Goal: Task Accomplishment & Management: Manage account settings

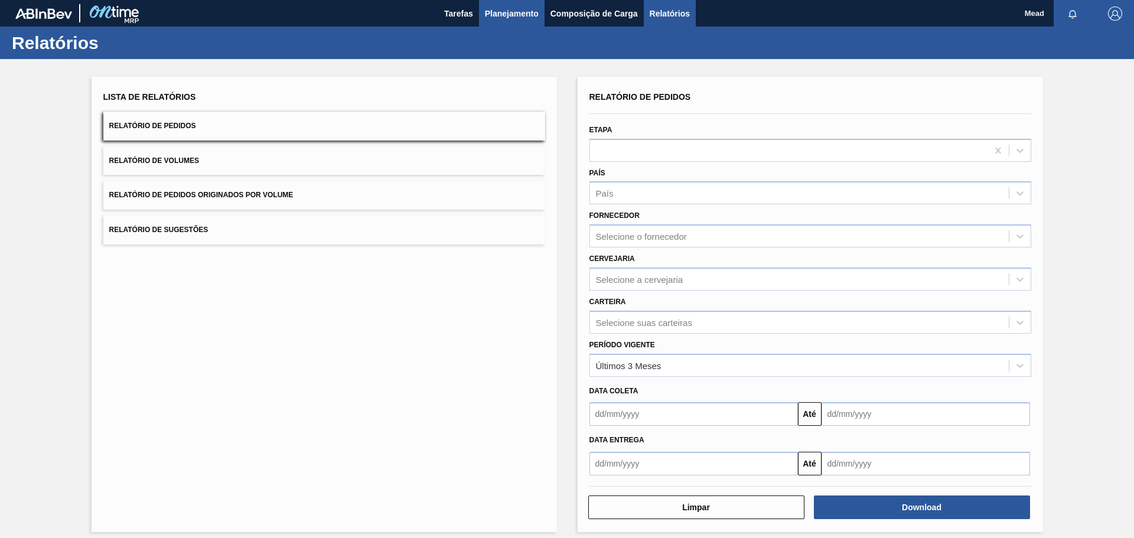
click at [523, 14] on span "Planejamento" at bounding box center [512, 13] width 54 height 14
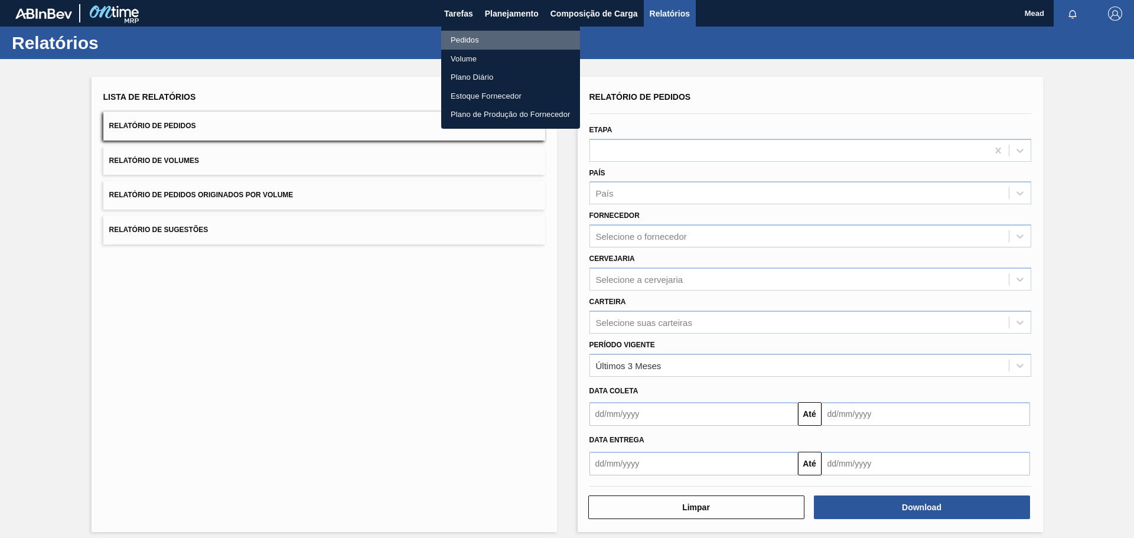
click at [476, 40] on li "Pedidos" at bounding box center [510, 40] width 139 height 19
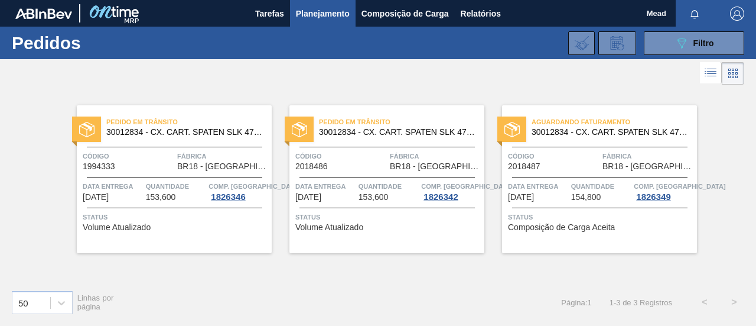
click at [373, 128] on span "30012834 - CX. CART. SPATEN SLK 473ML C12 429" at bounding box center [397, 132] width 156 height 9
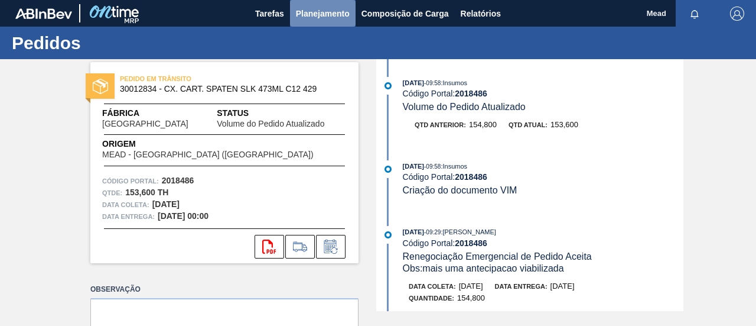
click at [318, 12] on span "Planejamento" at bounding box center [323, 13] width 54 height 14
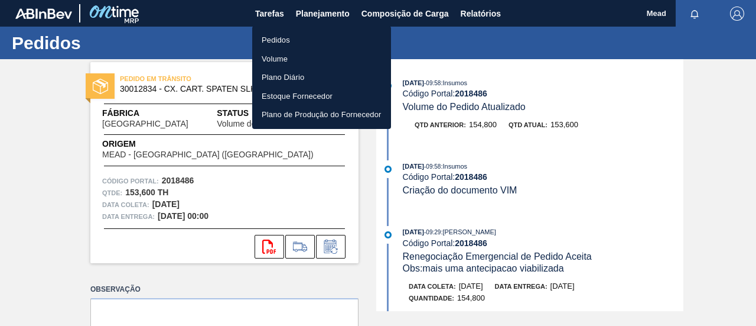
click at [288, 38] on li "Pedidos" at bounding box center [321, 40] width 139 height 19
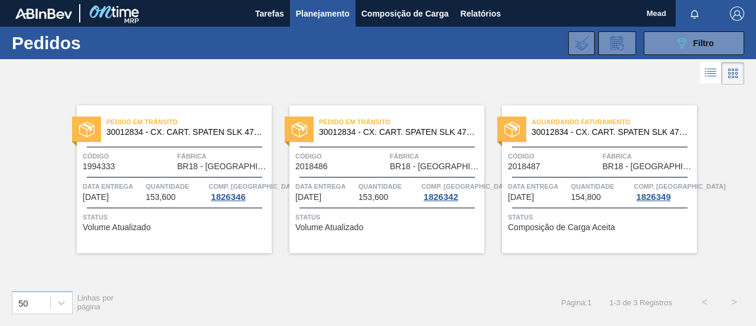
click at [567, 177] on div "Aguardando Faturamento 30012834 - CX. CART. SPATEN SLK 473ML C12 429 Código 201…" at bounding box center [599, 179] width 195 height 148
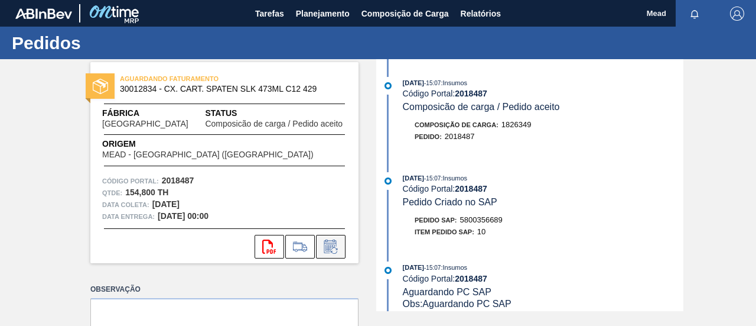
click at [330, 248] on icon at bounding box center [330, 246] width 19 height 14
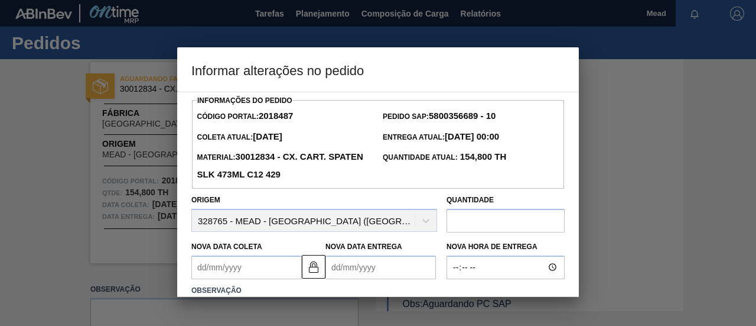
click at [258, 269] on Coleta2018487 "Nova Data Coleta" at bounding box center [246, 267] width 110 height 24
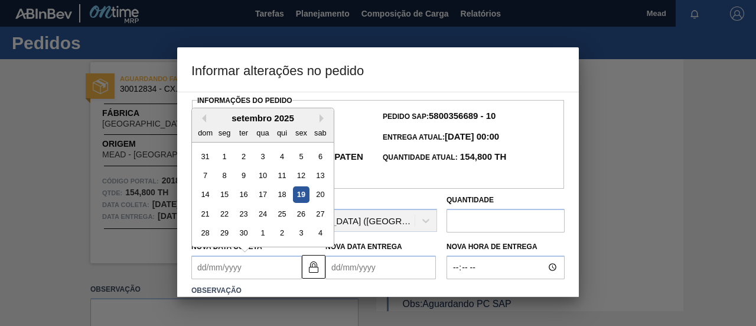
click at [299, 216] on div "26" at bounding box center [301, 214] width 16 height 16
type Coleta2018487 "[DATE]"
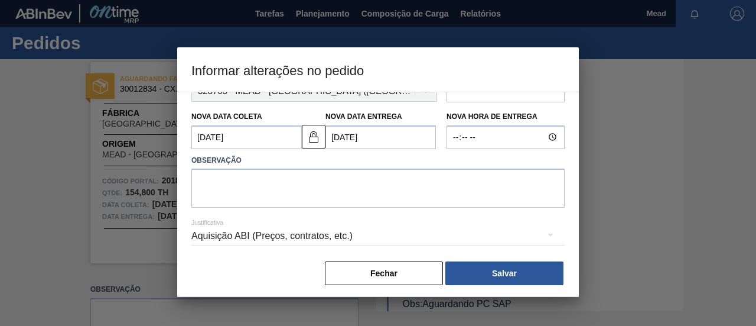
scroll to position [136, 0]
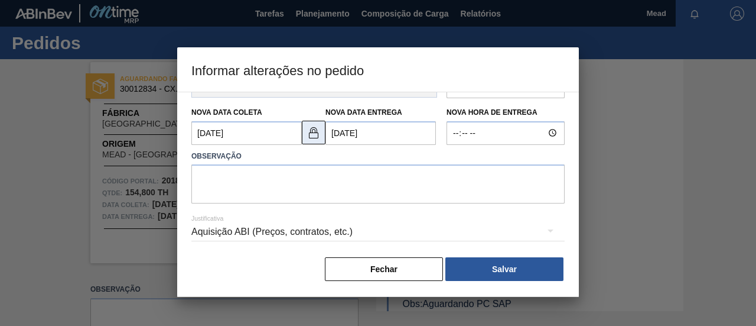
click at [314, 135] on img at bounding box center [314, 132] width 14 height 14
click at [342, 132] on Entrega2018487 "[DATE]" at bounding box center [381, 133] width 110 height 24
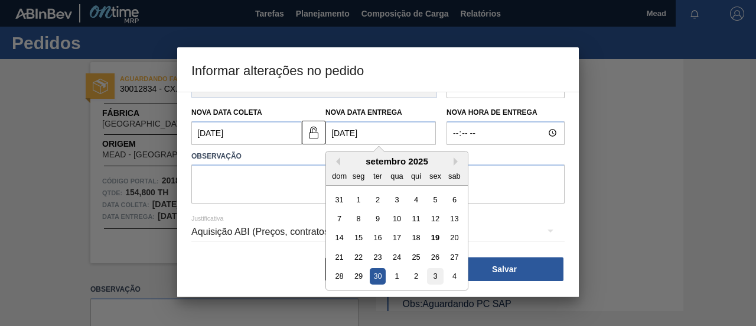
click at [433, 274] on div "3" at bounding box center [435, 276] width 16 height 16
type Entrega2018487 "[DATE]"
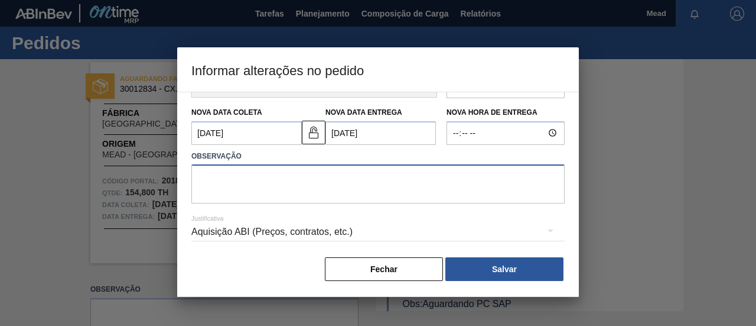
click at [284, 191] on textarea at bounding box center [377, 183] width 373 height 39
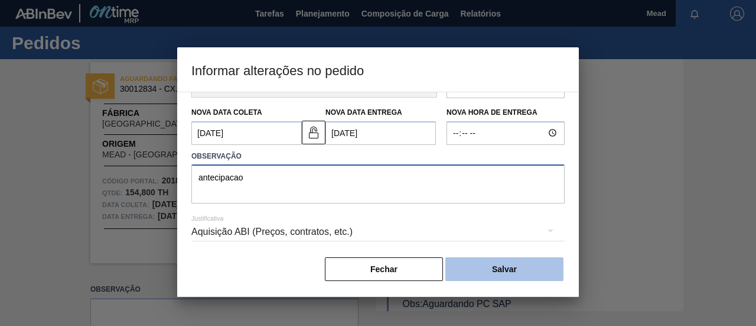
type textarea "antecipacao"
click at [473, 261] on button "Salvar" at bounding box center [504, 269] width 118 height 24
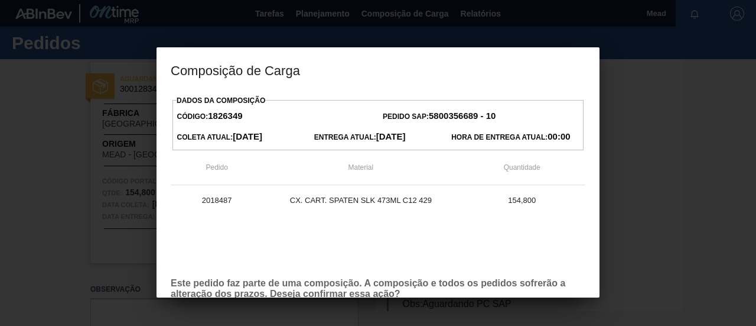
scroll to position [67, 0]
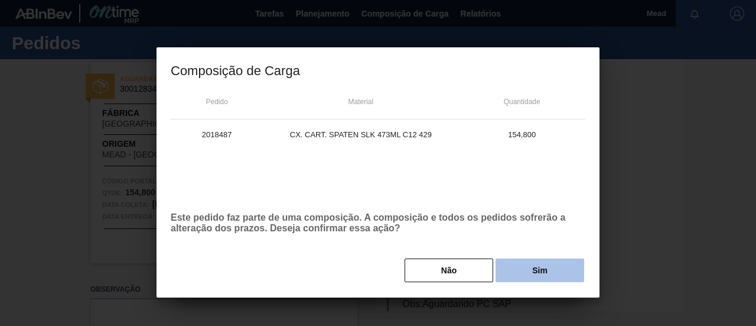
click at [535, 264] on button "Sim" at bounding box center [540, 270] width 89 height 24
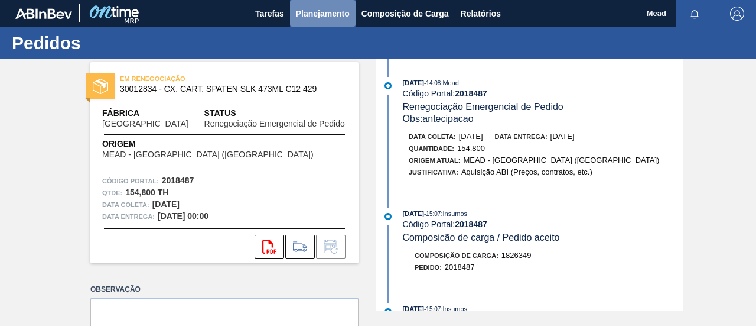
click at [308, 12] on span "Planejamento" at bounding box center [323, 13] width 54 height 14
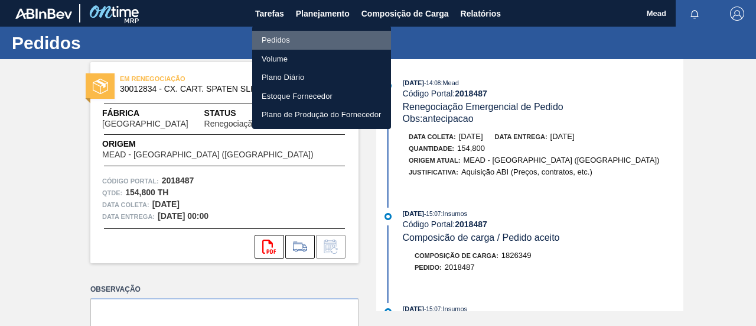
click at [277, 39] on li "Pedidos" at bounding box center [321, 40] width 139 height 19
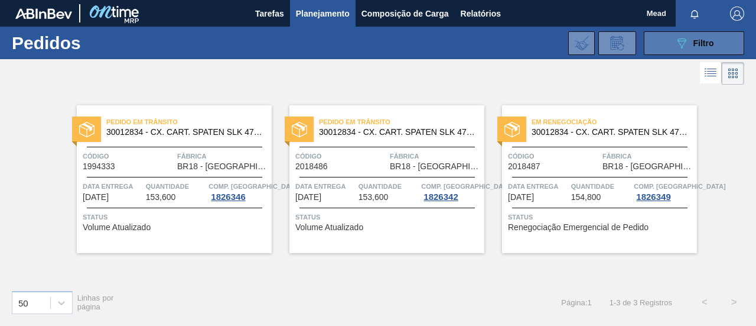
click at [670, 46] on button "089F7B8B-B2A5-4AFE-B5C0-19BA573D28AC Filtro" at bounding box center [694, 43] width 100 height 24
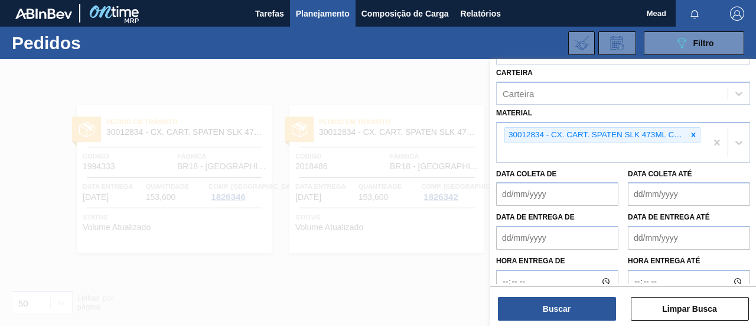
scroll to position [177, 0]
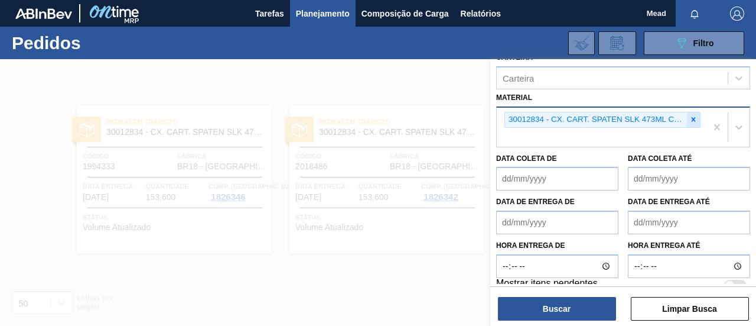
click at [694, 118] on icon at bounding box center [694, 120] width 4 height 4
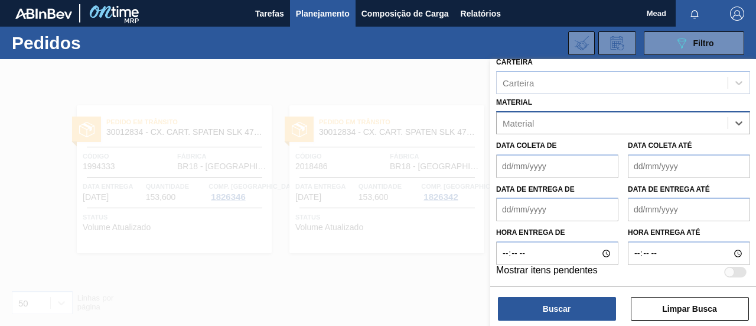
click at [593, 119] on div "Material" at bounding box center [612, 122] width 231 height 17
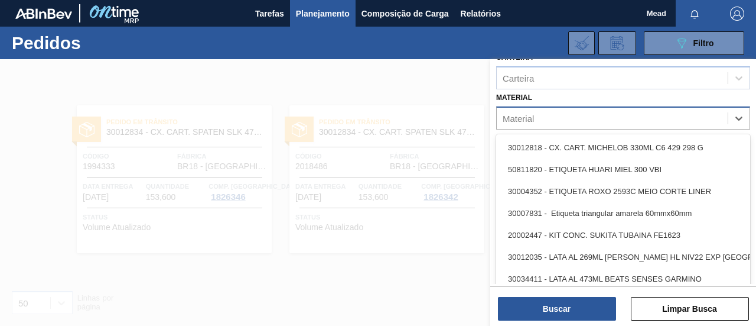
paste input "30033655"
type input "30033655"
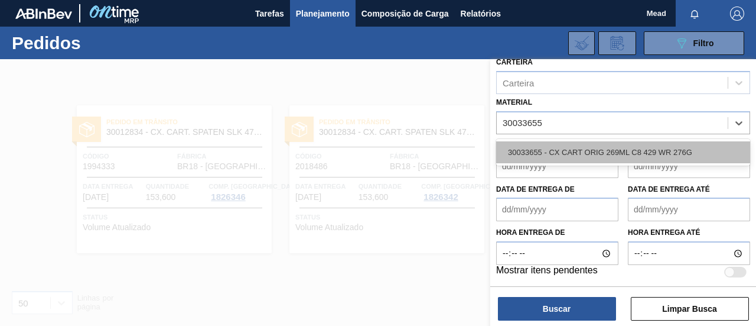
click at [561, 149] on div "30033655 - CX CART ORIG 269ML C8 429 WR 276G" at bounding box center [623, 152] width 254 height 22
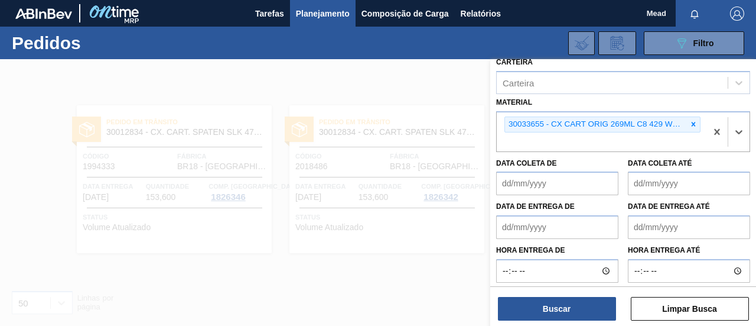
scroll to position [177, 0]
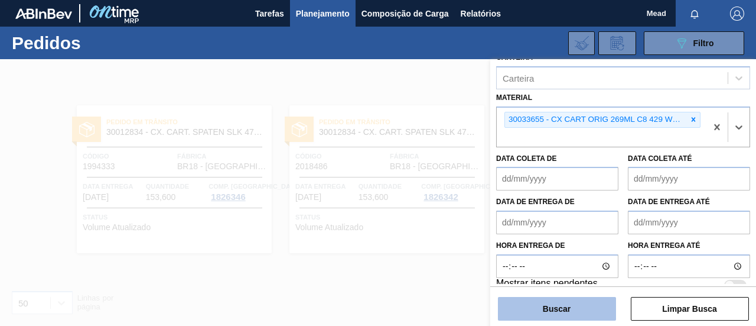
click at [581, 313] on button "Buscar" at bounding box center [557, 309] width 118 height 24
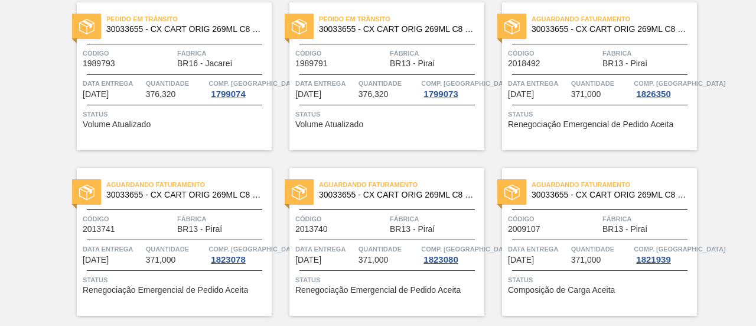
scroll to position [118, 0]
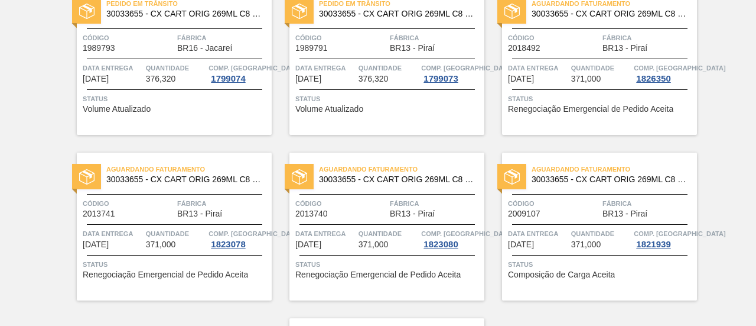
click at [576, 129] on div "Aguardando Faturamento 30033655 - CX CART ORIG 269ML C8 429 WR 276G Código 2018…" at bounding box center [599, 61] width 195 height 148
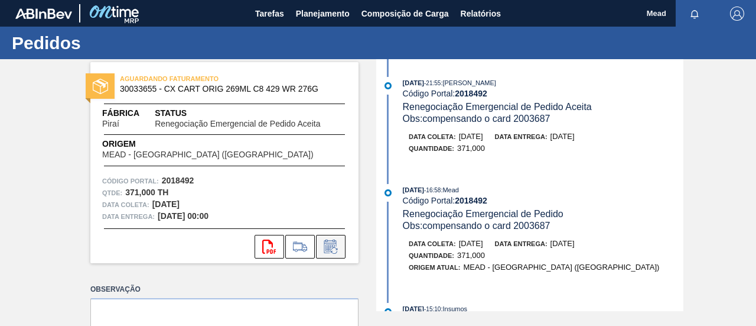
click at [328, 246] on icon at bounding box center [330, 247] width 9 height 7
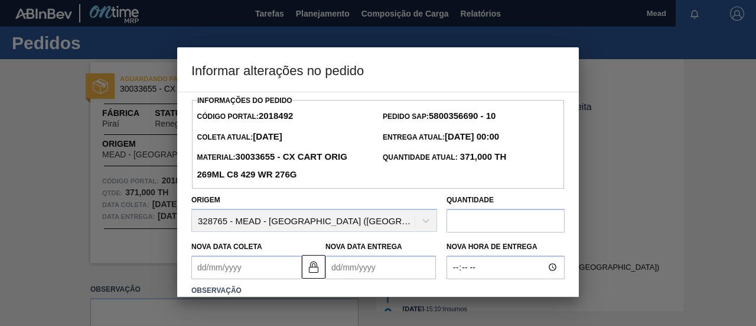
click at [264, 267] on Coleta2018492 "Nova Data Coleta" at bounding box center [246, 267] width 110 height 24
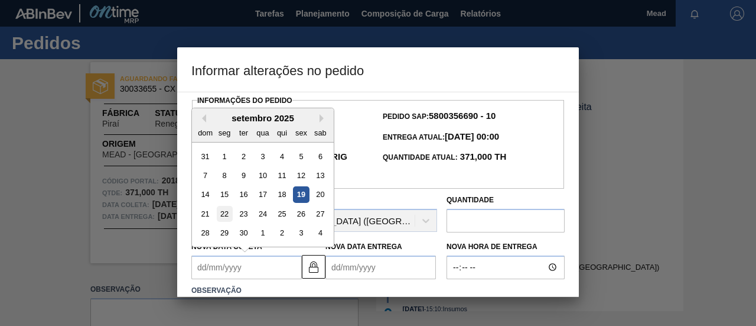
click at [224, 216] on div "22" at bounding box center [225, 214] width 16 height 16
type Coleta2018492 "[DATE]"
type Entrega2018492 "[DATE]"
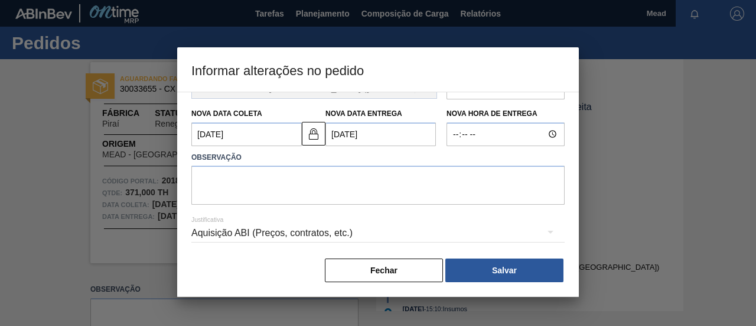
scroll to position [136, 0]
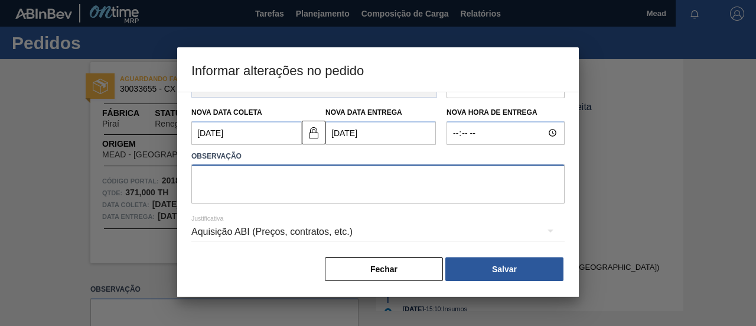
click at [232, 173] on textarea at bounding box center [377, 183] width 373 height 39
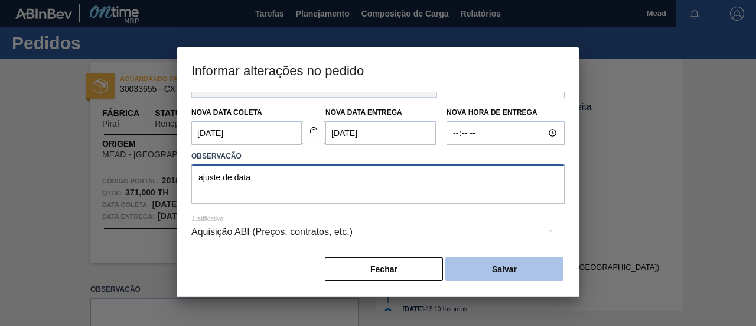
type textarea "ajuste de data"
click at [539, 277] on button "Salvar" at bounding box center [504, 269] width 118 height 24
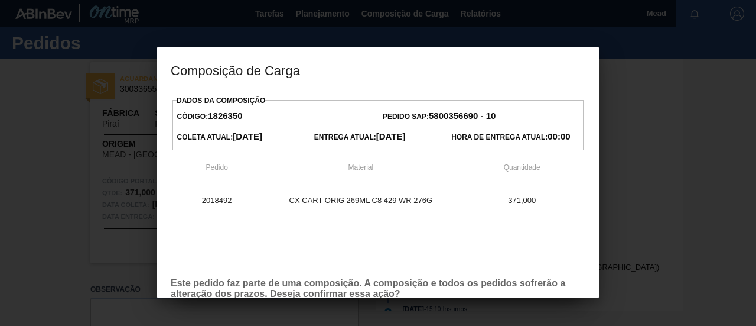
click at [373, 265] on div "2018492 CX CART ORIG 269ML C8 429 WR 276G 371,000" at bounding box center [378, 226] width 415 height 83
drag, startPoint x: 431, startPoint y: 229, endPoint x: 437, endPoint y: 220, distance: 10.7
click at [437, 220] on div "2018492 CX CART ORIG 269ML C8 429 WR 276G 371,000" at bounding box center [378, 226] width 415 height 83
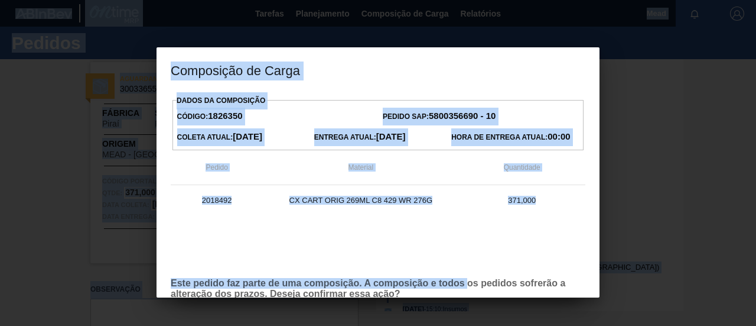
drag, startPoint x: 468, startPoint y: 287, endPoint x: 473, endPoint y: 342, distance: 55.8
click at [473, 0] on html "Tarefas Planejamento Composição de Carga Relatórios Mead Marcar todas como lido…" at bounding box center [378, 0] width 756 height 0
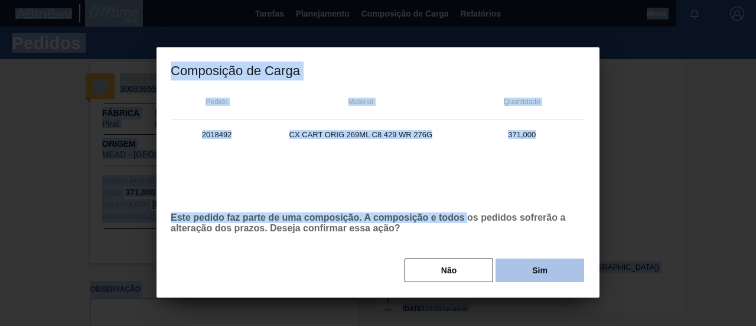
click at [528, 272] on button "Sim" at bounding box center [540, 270] width 89 height 24
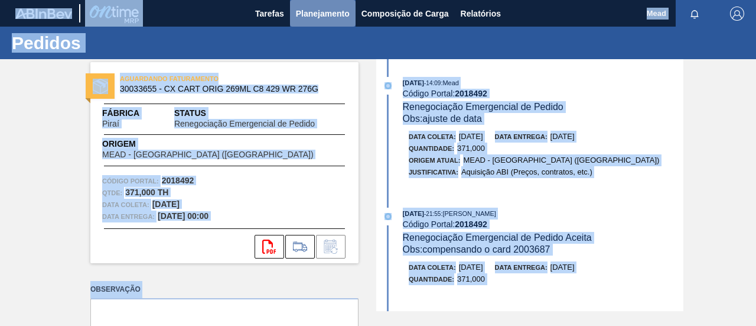
click at [324, 14] on span "Planejamento" at bounding box center [323, 13] width 54 height 14
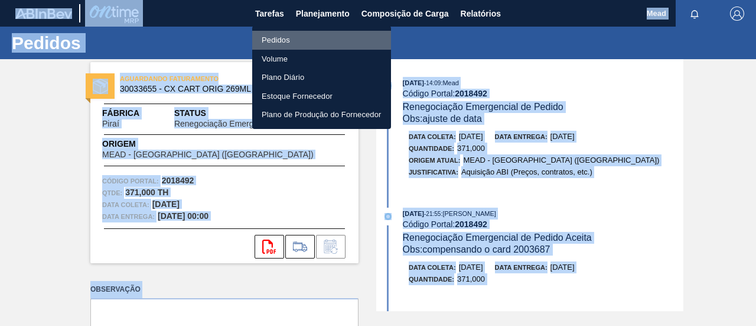
click at [270, 39] on li "Pedidos" at bounding box center [321, 40] width 139 height 19
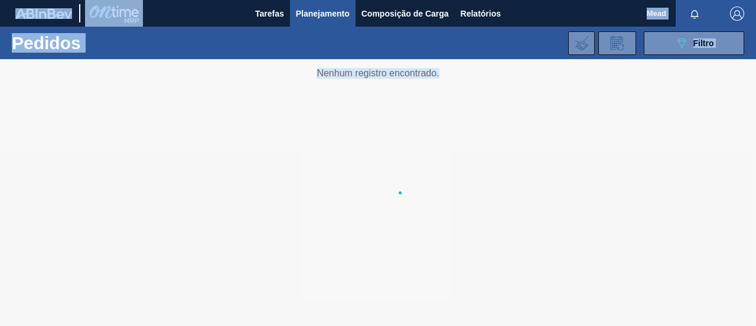
drag, startPoint x: 150, startPoint y: 113, endPoint x: 149, endPoint y: 96, distance: 17.1
click at [150, 112] on div at bounding box center [378, 192] width 756 height 266
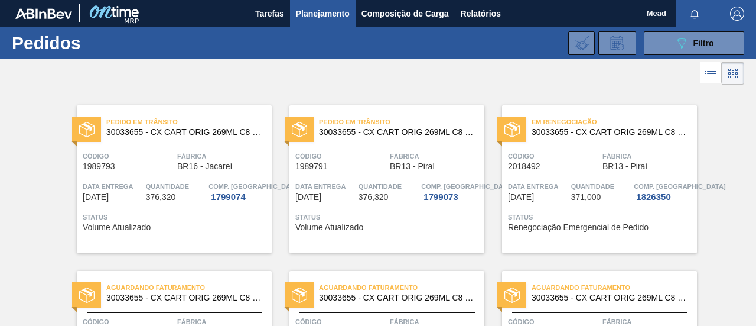
click at [194, 99] on div "Pedido em Trânsito 30033655 - CX CART ORIG 269ML C8 429 WR 276G Código 1989793 …" at bounding box center [165, 169] width 213 height 165
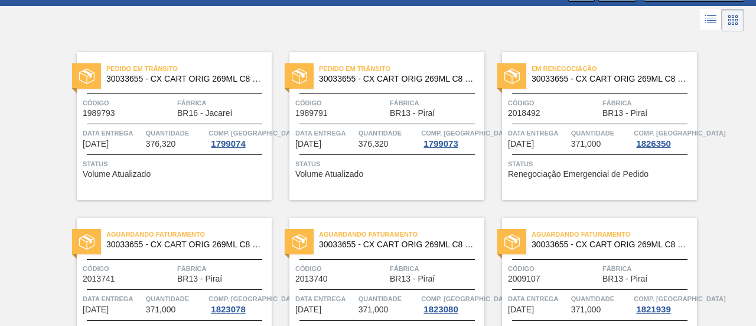
scroll to position [118, 0]
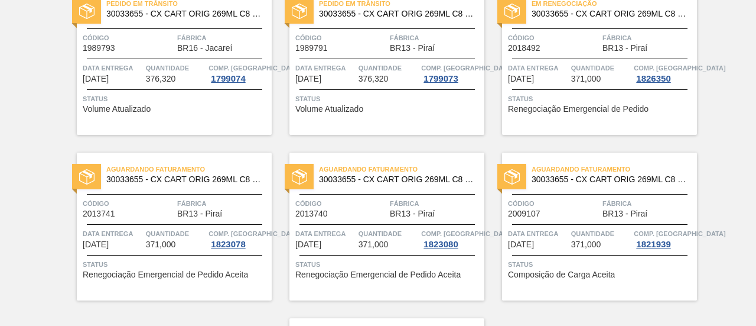
click at [195, 240] on div "Quantidade 371,000" at bounding box center [176, 237] width 60 height 21
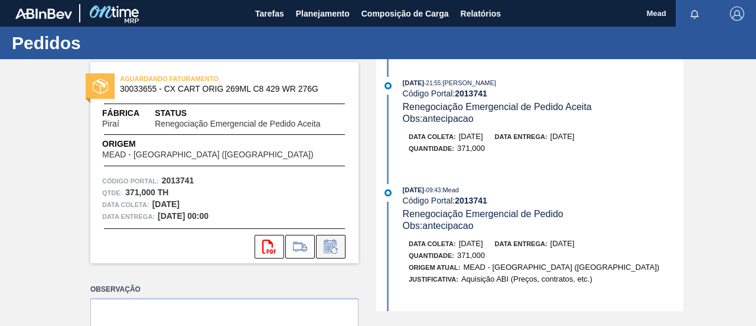
click at [333, 245] on icon at bounding box center [330, 247] width 9 height 7
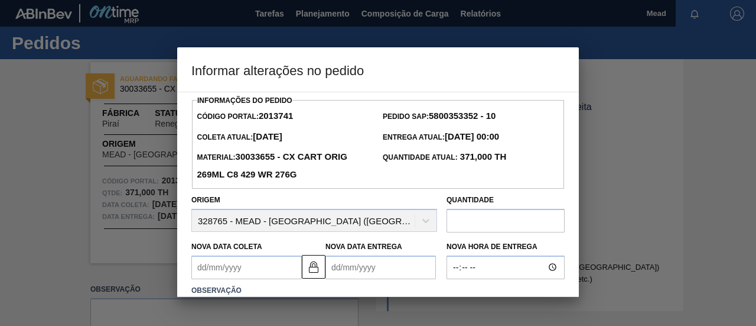
click at [287, 262] on Coleta2013741 "Nova Data Coleta" at bounding box center [246, 267] width 110 height 24
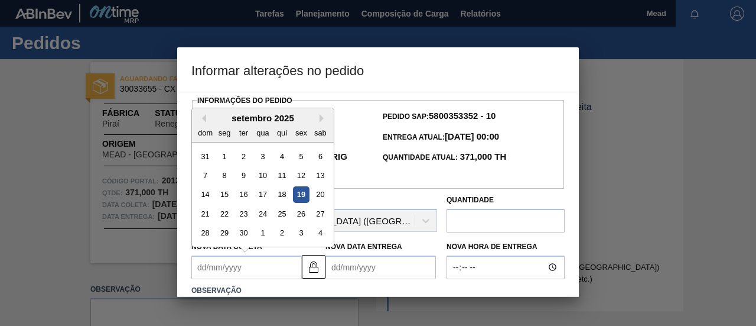
click at [300, 197] on div "19" at bounding box center [301, 194] width 16 height 16
type Coleta2013741 "[DATE]"
type Entrega2013741 "[DATE]"
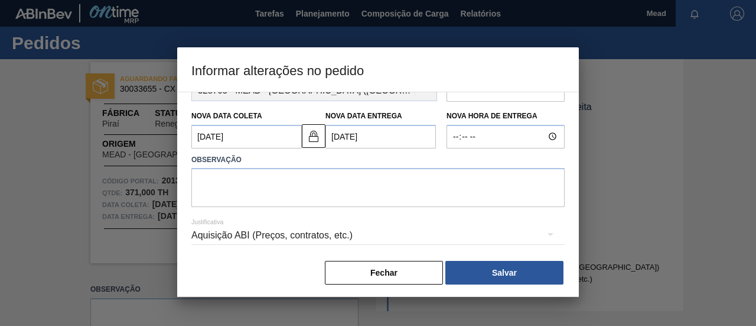
scroll to position [136, 0]
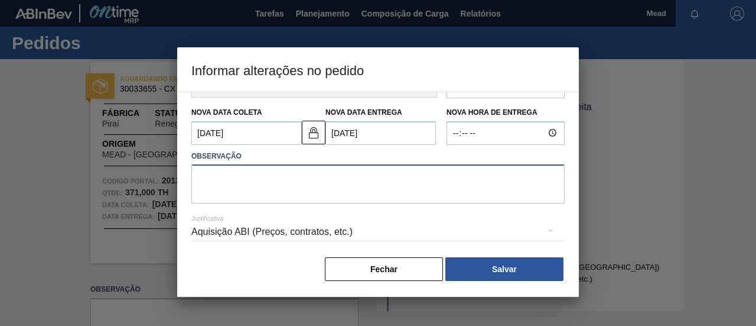
click at [288, 181] on textarea at bounding box center [377, 183] width 373 height 39
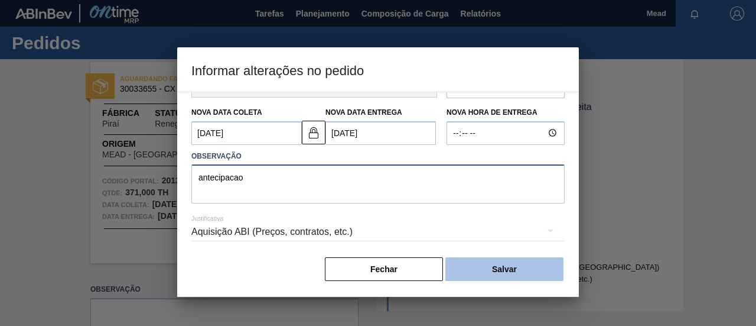
type textarea "antecipacao"
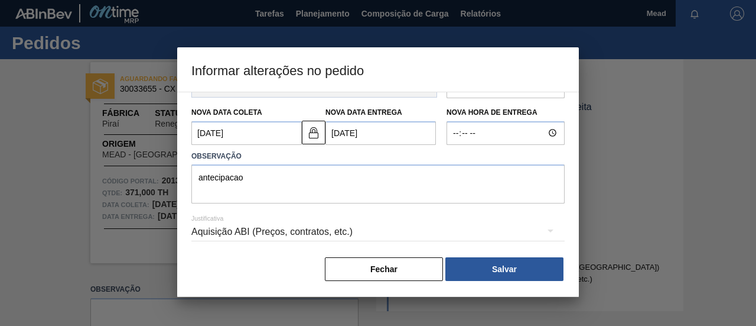
drag, startPoint x: 457, startPoint y: 268, endPoint x: 461, endPoint y: 251, distance: 16.9
click at [458, 265] on button "Salvar" at bounding box center [504, 269] width 118 height 24
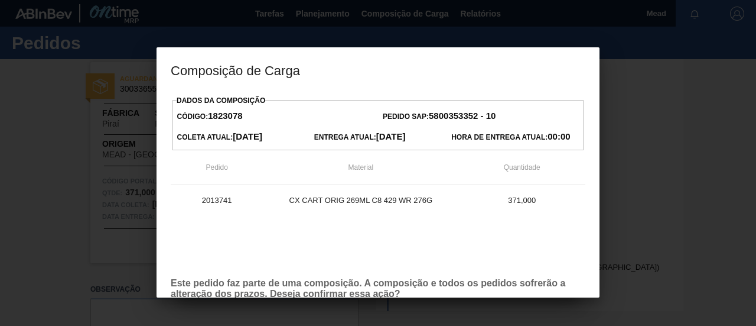
scroll to position [67, 0]
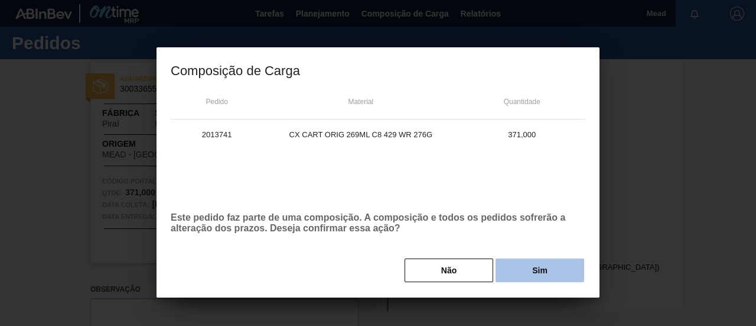
click at [526, 273] on button "Sim" at bounding box center [540, 270] width 89 height 24
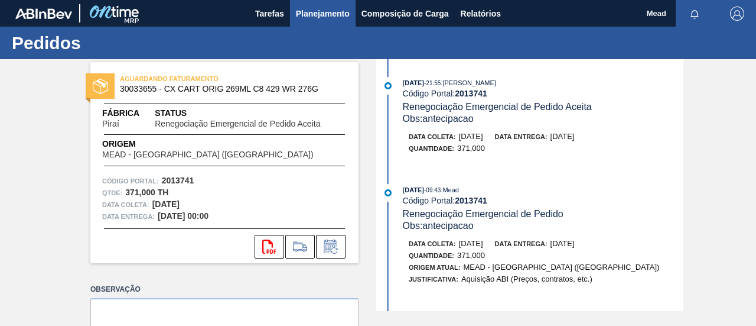
click at [317, 16] on span "Planejamento" at bounding box center [323, 13] width 54 height 14
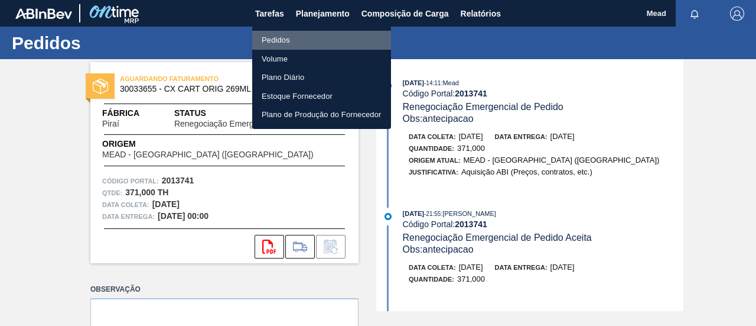
click at [275, 36] on li "Pedidos" at bounding box center [321, 40] width 139 height 19
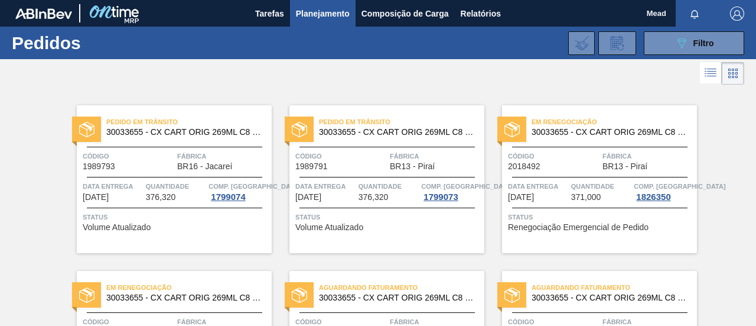
click at [580, 196] on span "371,000" at bounding box center [586, 197] width 30 height 9
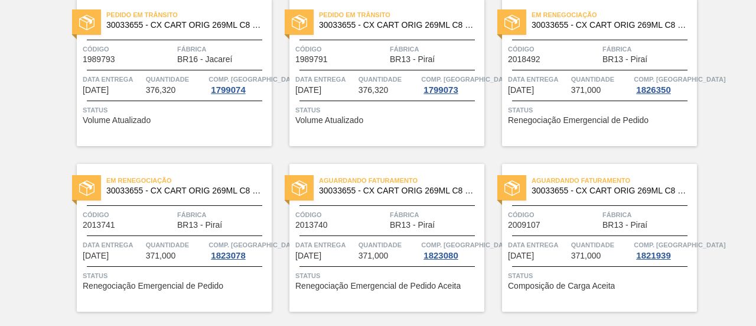
scroll to position [118, 0]
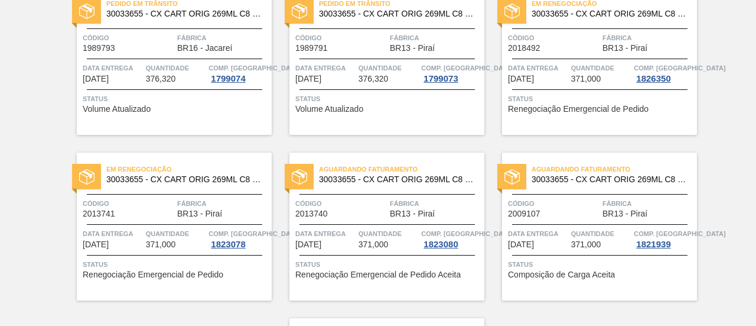
click at [373, 211] on div "Código 2013740" at bounding box center [341, 207] width 92 height 21
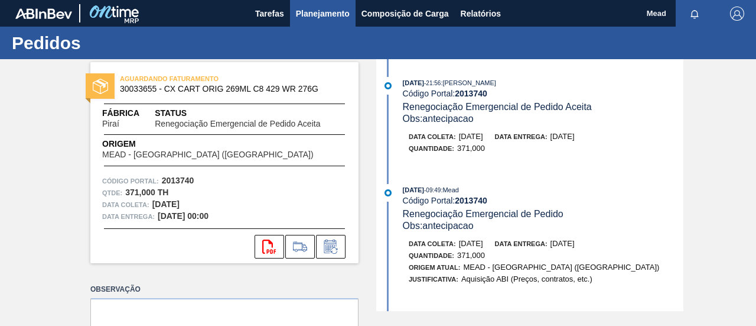
click at [325, 14] on span "Planejamento" at bounding box center [323, 13] width 54 height 14
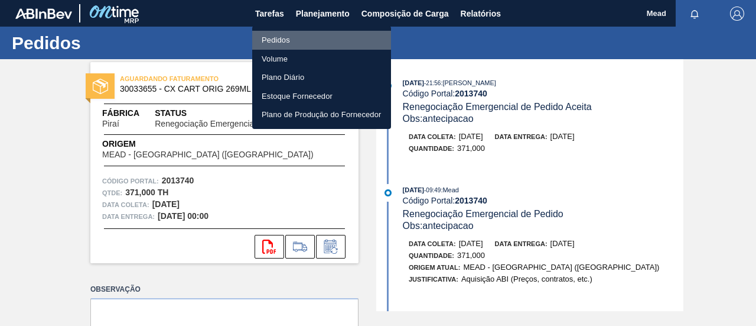
click at [285, 40] on li "Pedidos" at bounding box center [321, 40] width 139 height 19
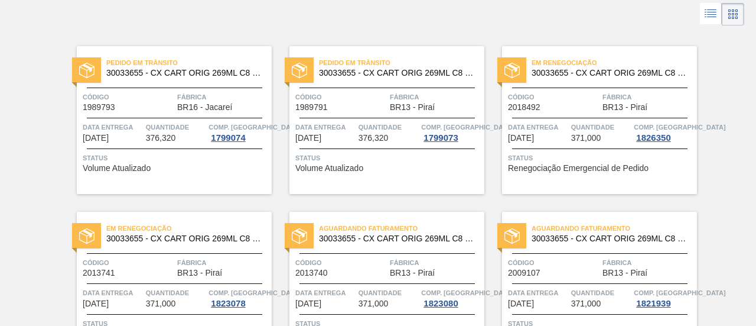
scroll to position [177, 0]
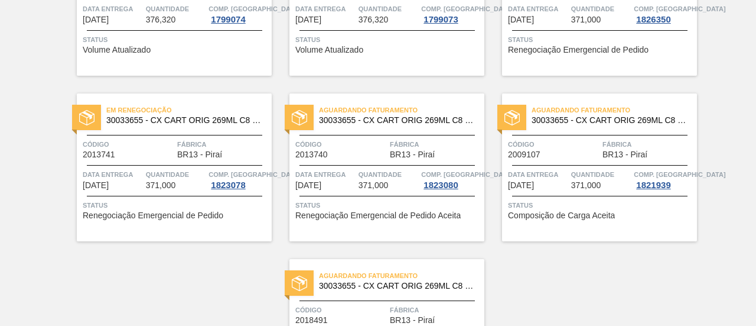
click at [568, 175] on div "Data entrega [DATE] Quantidade 371,000 Comp. Carga 1821939" at bounding box center [599, 178] width 195 height 21
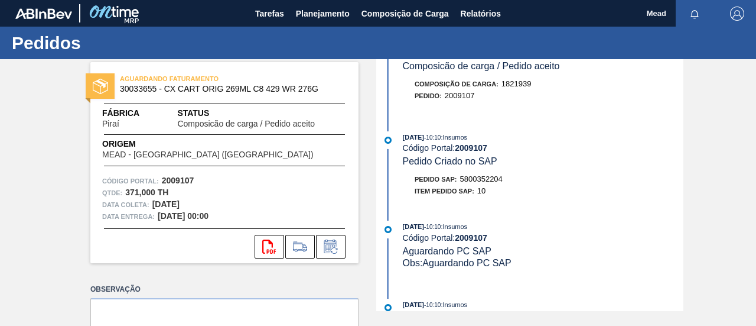
scroll to position [59, 0]
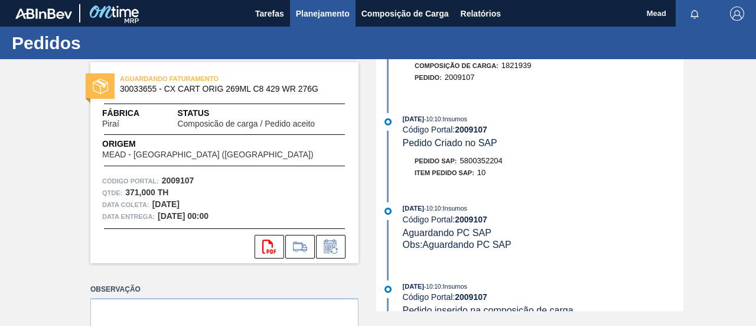
click at [327, 15] on span "Planejamento" at bounding box center [323, 13] width 54 height 14
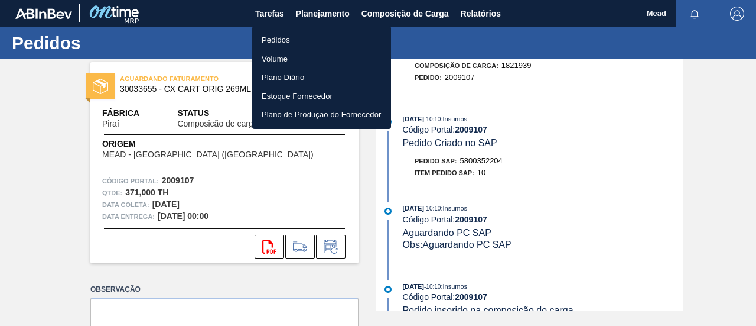
click at [271, 41] on li "Pedidos" at bounding box center [321, 40] width 139 height 19
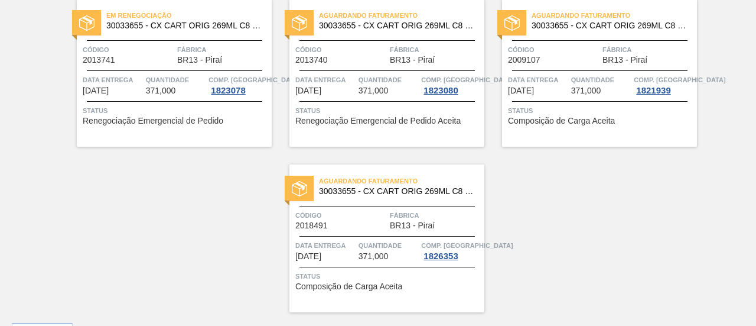
scroll to position [301, 0]
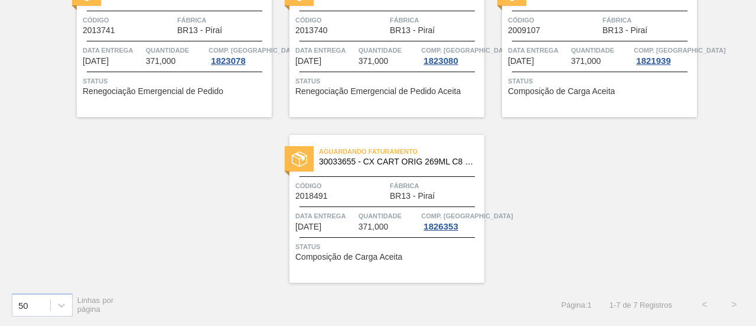
click at [339, 222] on div "Data entrega [DATE]" at bounding box center [325, 220] width 60 height 21
